Goal: Task Accomplishment & Management: Use online tool/utility

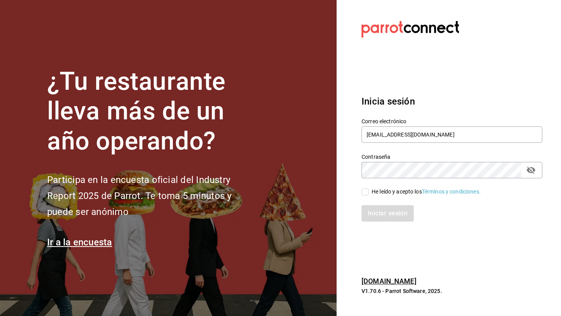
type input "[EMAIL_ADDRESS][DOMAIN_NAME]"
click at [365, 193] on input "He leído y acepto los Términos y condiciones." at bounding box center [364, 191] width 7 height 7
checkbox input "true"
click at [381, 212] on button "Iniciar sesión" at bounding box center [387, 213] width 53 height 16
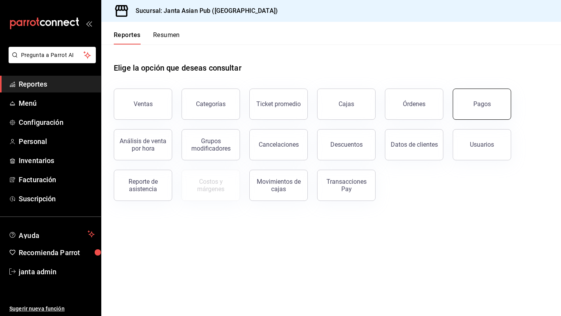
click at [497, 107] on button "Pagos" at bounding box center [482, 103] width 58 height 31
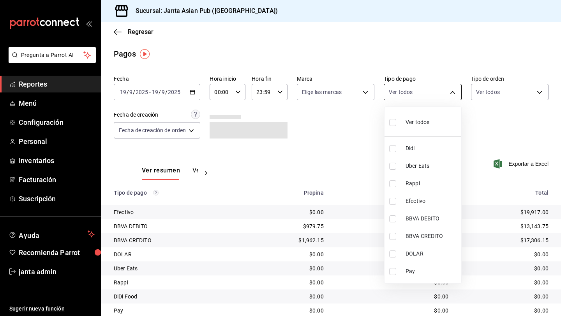
click at [448, 90] on body "Pregunta a Parrot AI Reportes Menú Configuración Personal Inventarios Facturaci…" at bounding box center [280, 158] width 561 height 316
click at [406, 123] on span "Ver todos" at bounding box center [417, 122] width 24 height 8
type input "b0e7d0ea-07a7-42e7-ac8d-3a75448cedc8,2585e2d5-3b1c-41dc-91be-ace4fd3f126e,8b514…"
checkbox input "true"
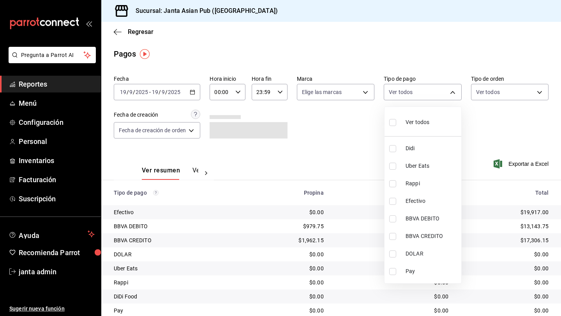
checkbox input "true"
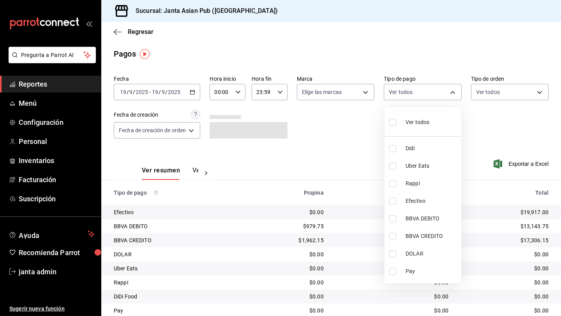
checkbox input "true"
click at [541, 95] on div at bounding box center [280, 158] width 561 height 316
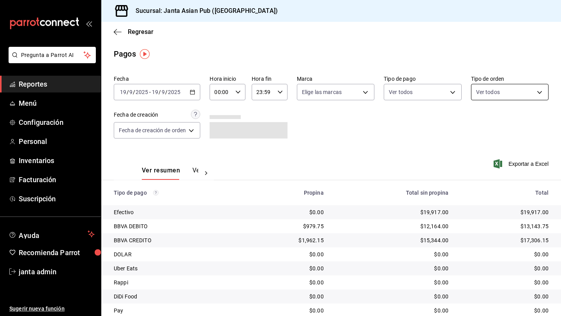
click at [540, 93] on body "Pregunta a Parrot AI Reportes Menú Configuración Personal Inventarios Facturaci…" at bounding box center [280, 158] width 561 height 316
click at [490, 119] on div "Ver todos" at bounding box center [496, 121] width 40 height 17
type input "cecbe1d2-0685-4b91-9b18-30ed67a7ce8a,c7915639-2b54-4f57-83bf-29acfaaa6073,EXTER…"
checkbox input "true"
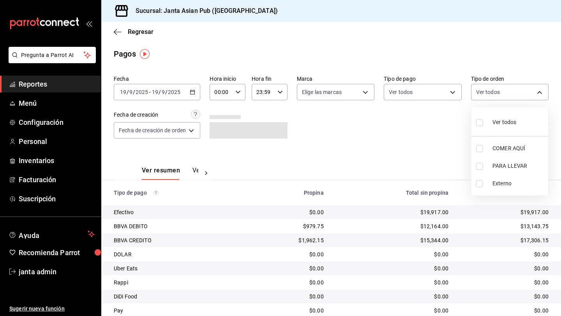
checkbox input "true"
click at [367, 93] on div at bounding box center [280, 158] width 561 height 316
click at [364, 93] on body "Pregunta a Parrot AI Reportes Menú Configuración Personal Inventarios Facturaci…" at bounding box center [280, 158] width 561 height 316
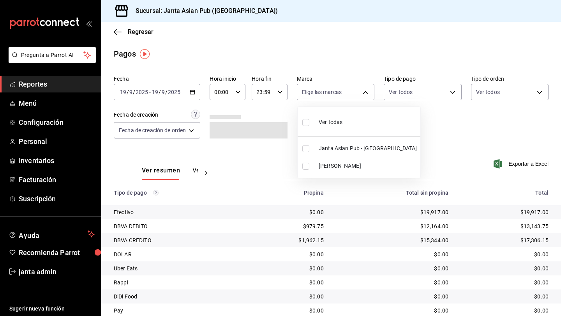
click at [344, 149] on span "Janta Asian Pub - La Paz" at bounding box center [368, 148] width 99 height 8
type input "1db30118-5670-46c3-9d09-b77bd7bb8fe6"
checkbox input "true"
click at [451, 141] on div at bounding box center [280, 158] width 561 height 316
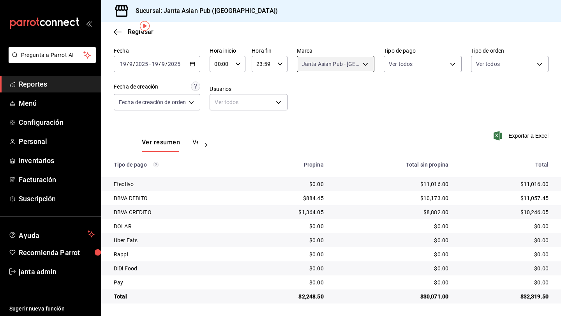
scroll to position [28, 0]
